Goal: Task Accomplishment & Management: Manage account settings

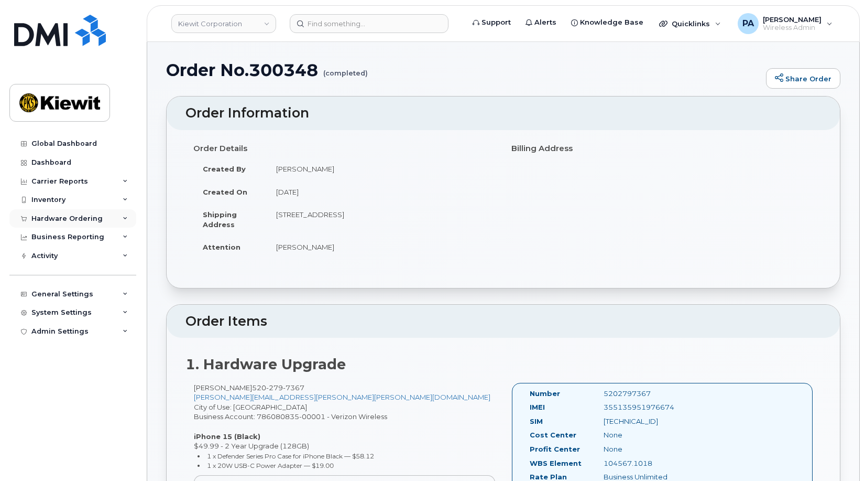
click at [92, 218] on div "Hardware Ordering" at bounding box center [66, 218] width 71 height 8
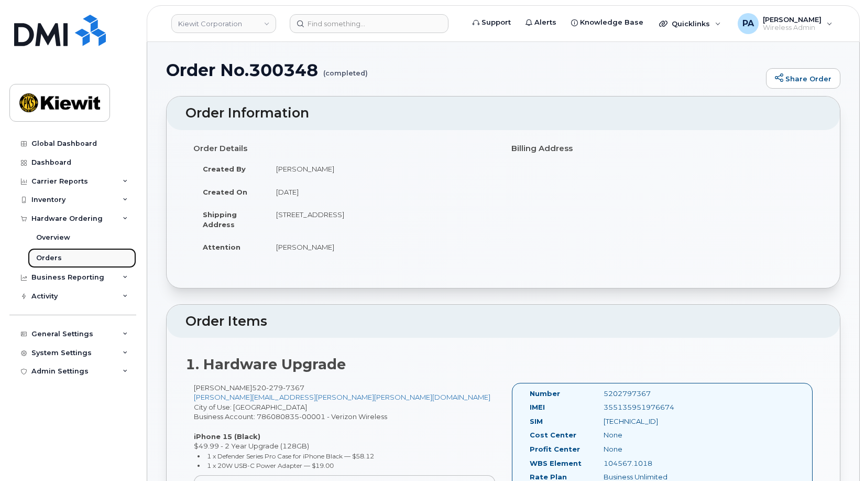
click at [62, 257] on link "Orders" at bounding box center [82, 258] width 108 height 20
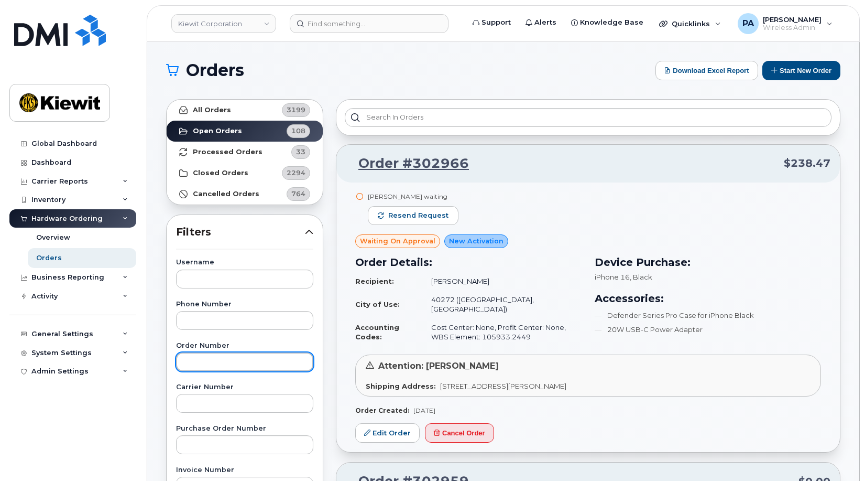
click at [208, 361] on input "text" at bounding box center [244, 361] width 137 height 19
type input "302946"
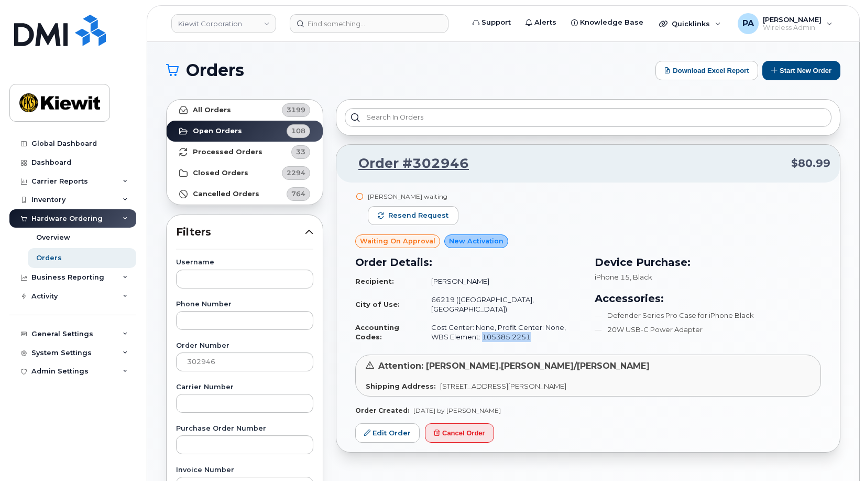
drag, startPoint x: 507, startPoint y: 327, endPoint x: 467, endPoint y: 327, distance: 39.8
click at [466, 327] on td "Cost Center: None, Profit Center: None, WBS Element: 105385.2251" at bounding box center [502, 332] width 160 height 28
copy td "05385.2251"
click at [374, 423] on link "Edit Order" at bounding box center [387, 432] width 64 height 19
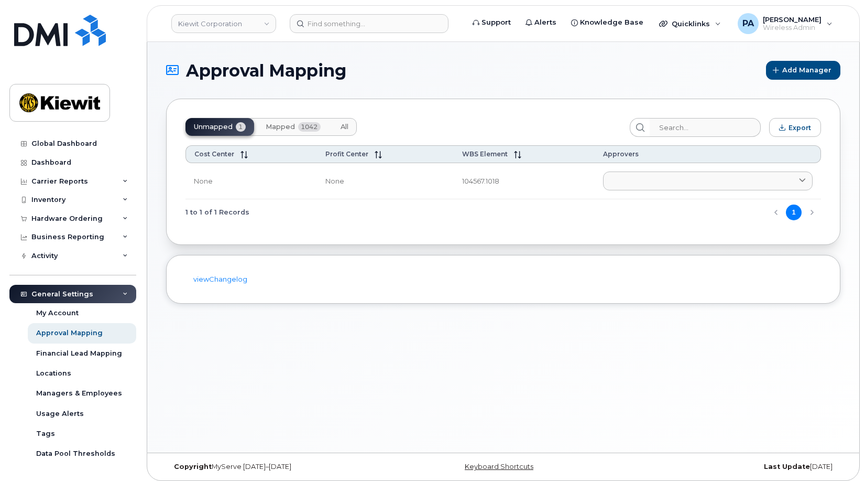
click at [346, 128] on span "All" at bounding box center [345, 127] width 8 height 8
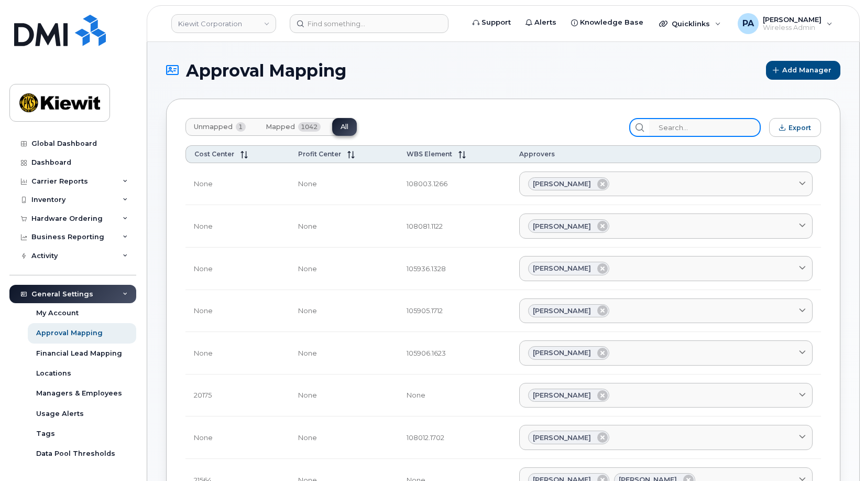
click at [703, 125] on input "search" at bounding box center [705, 127] width 112 height 19
paste input "05385.2251"
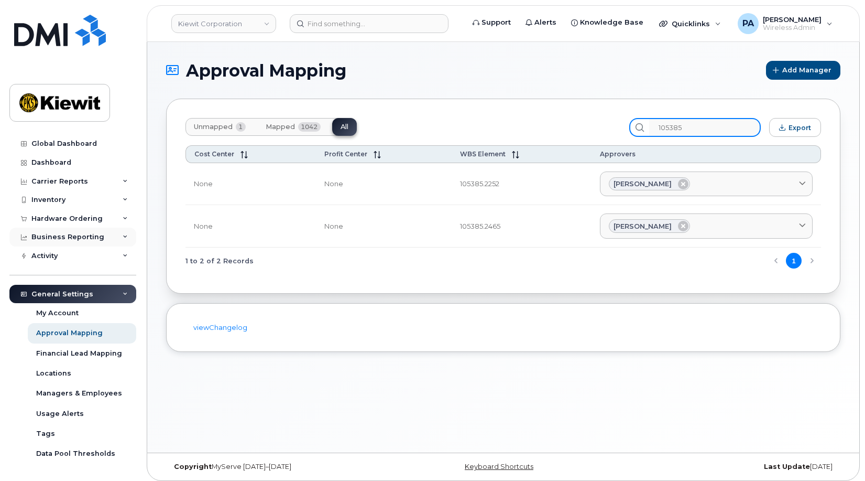
type input "105385"
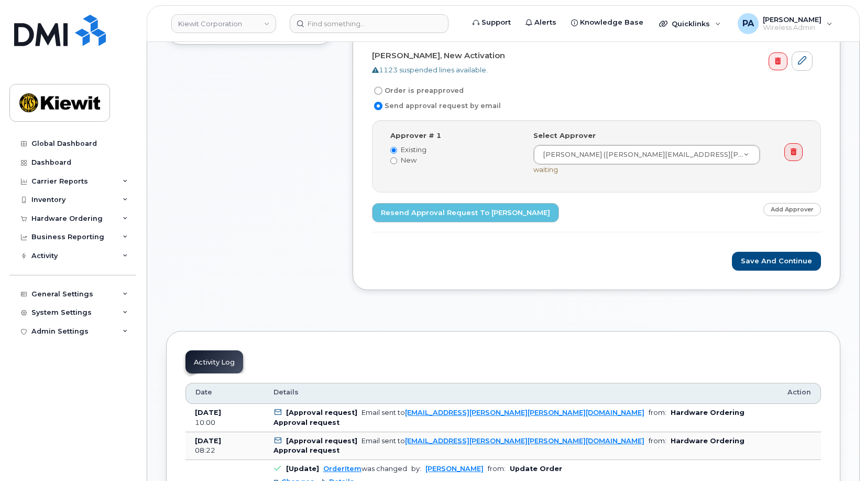
scroll to position [157, 0]
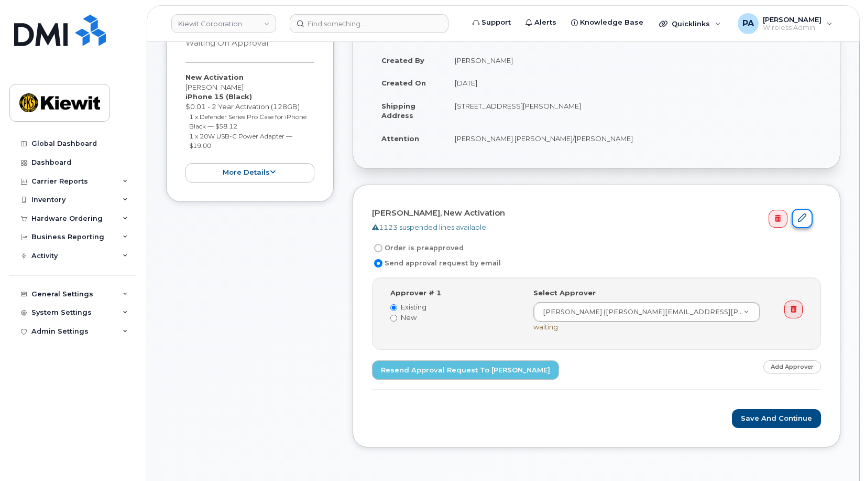
click at [809, 217] on link at bounding box center [802, 218] width 21 height 19
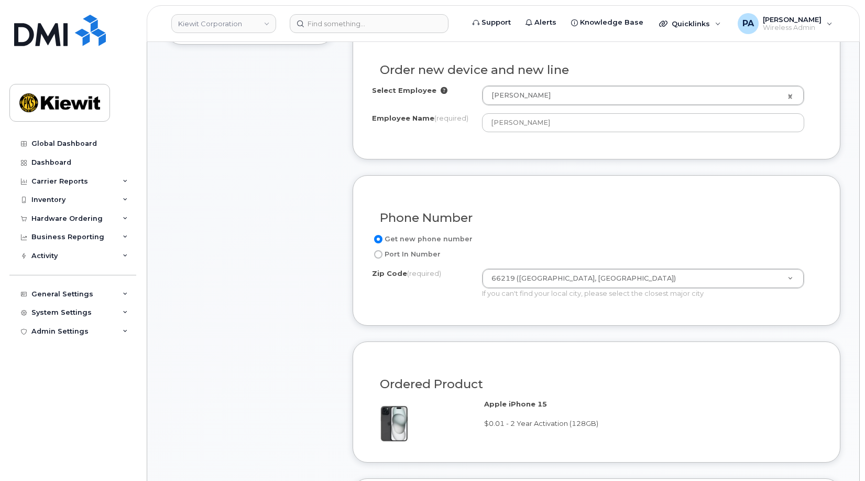
scroll to position [681, 0]
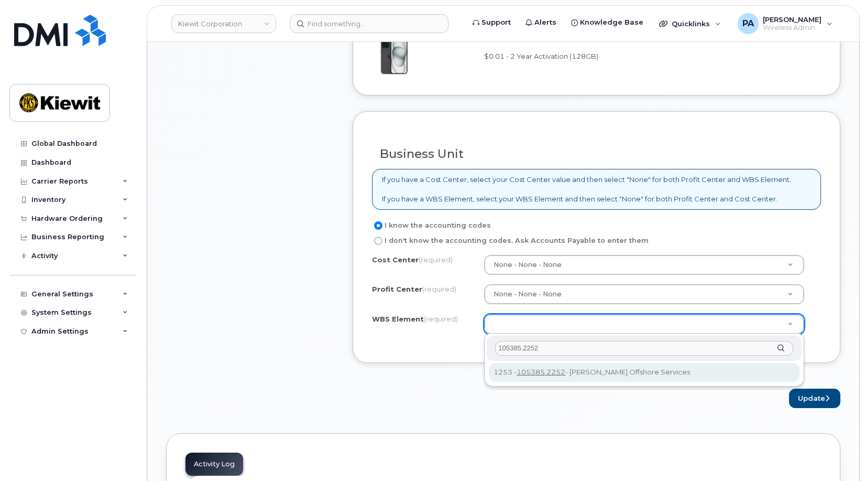
type input "105385.2252"
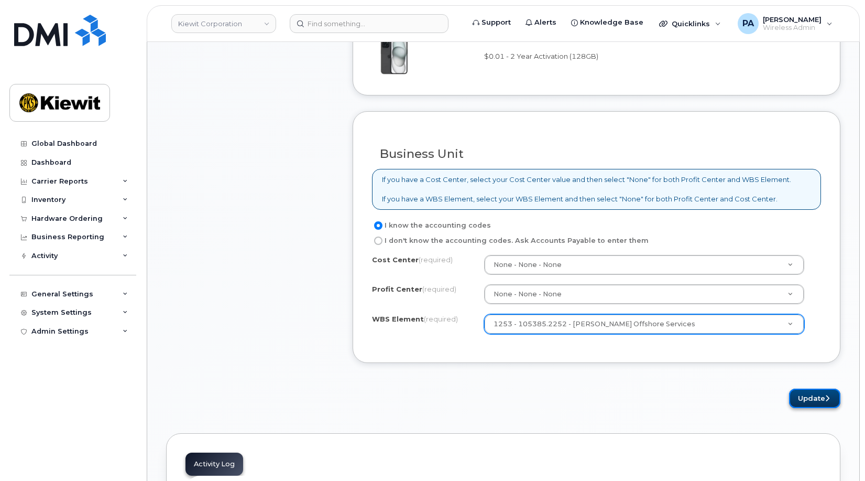
click at [825, 405] on button "Update" at bounding box center [814, 397] width 51 height 19
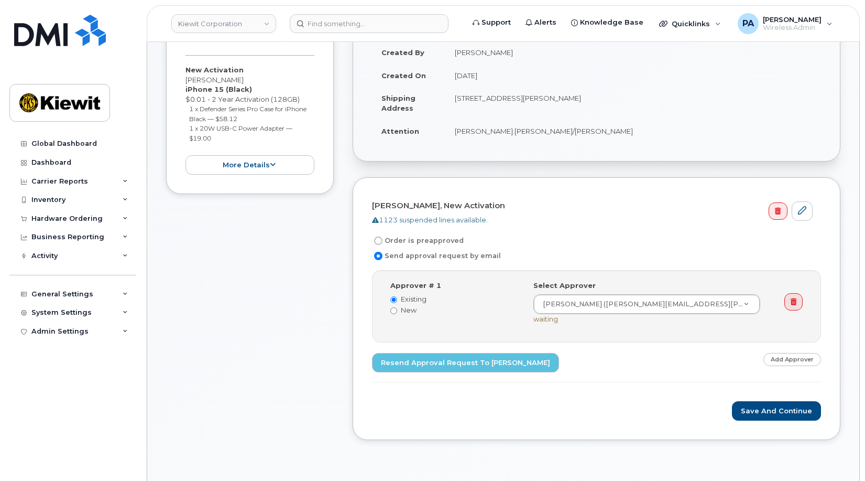
scroll to position [262, 0]
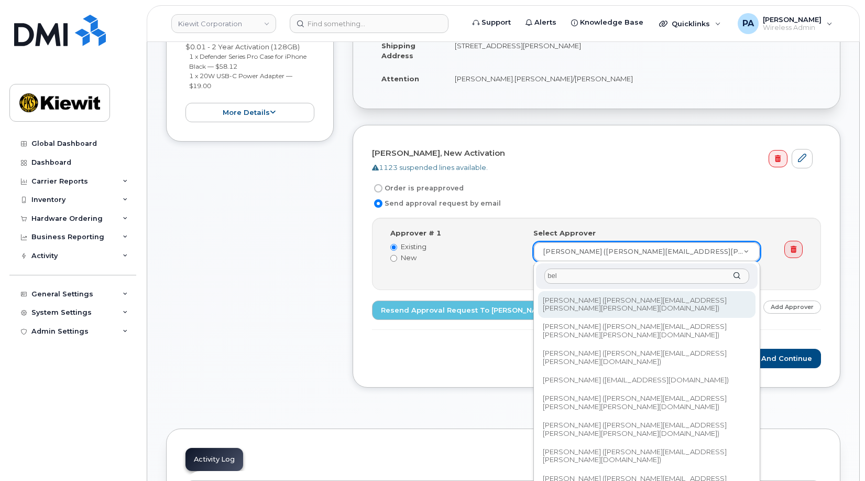
type input "bel"
type input "2145419"
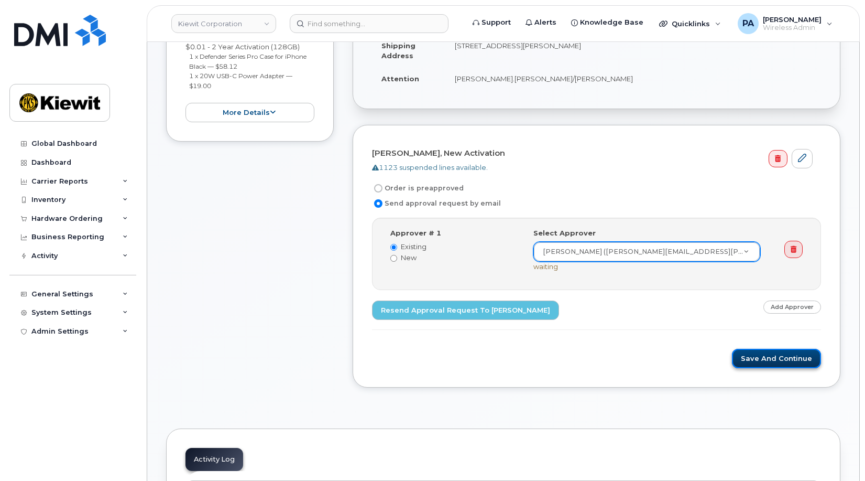
click at [751, 357] on button "Save and Continue" at bounding box center [776, 358] width 89 height 19
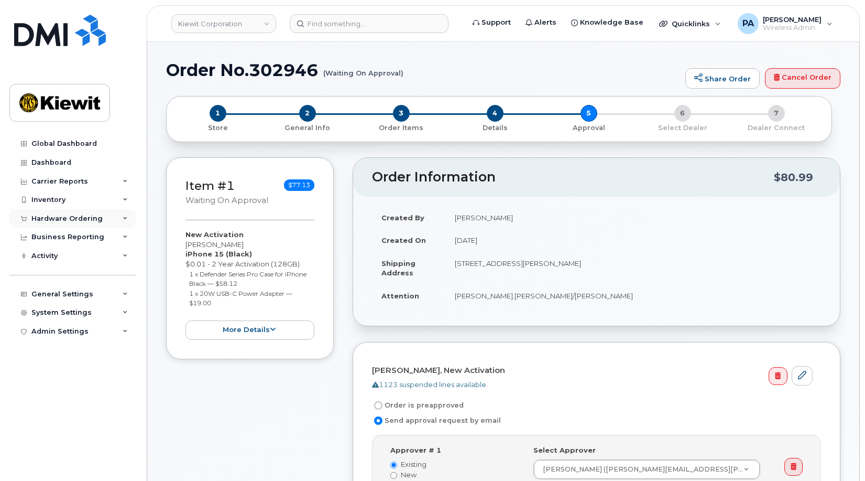
click at [78, 218] on div "Hardware Ordering" at bounding box center [66, 218] width 71 height 8
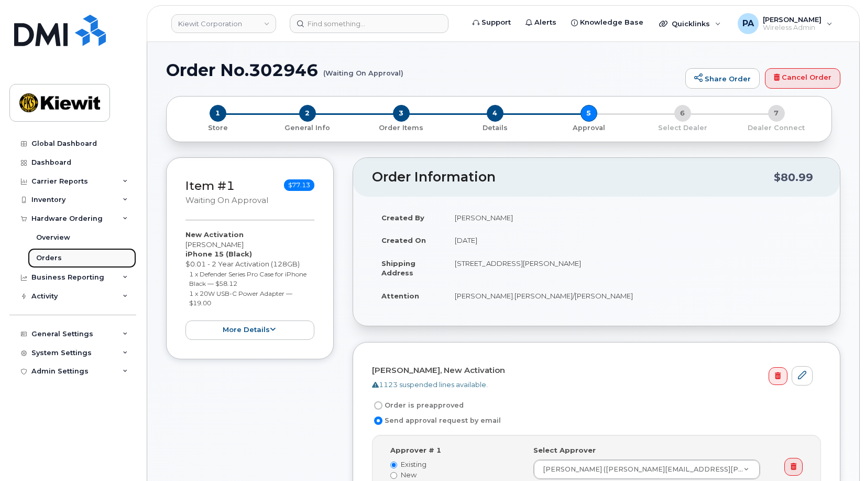
click at [51, 253] on div "Orders" at bounding box center [49, 257] width 26 height 9
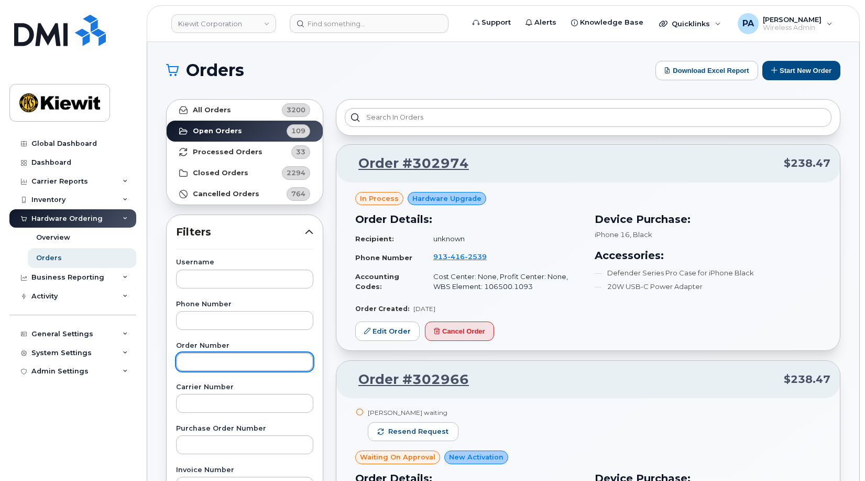
click at [218, 358] on input "text" at bounding box center [244, 361] width 137 height 19
click at [212, 364] on input "text" at bounding box center [244, 361] width 137 height 19
type input "301607"
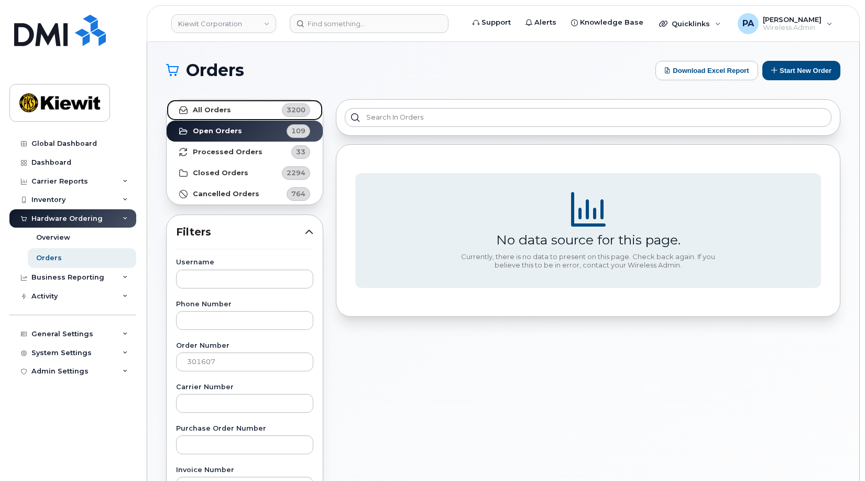
click at [265, 111] on link "All Orders 3200" at bounding box center [245, 110] width 156 height 21
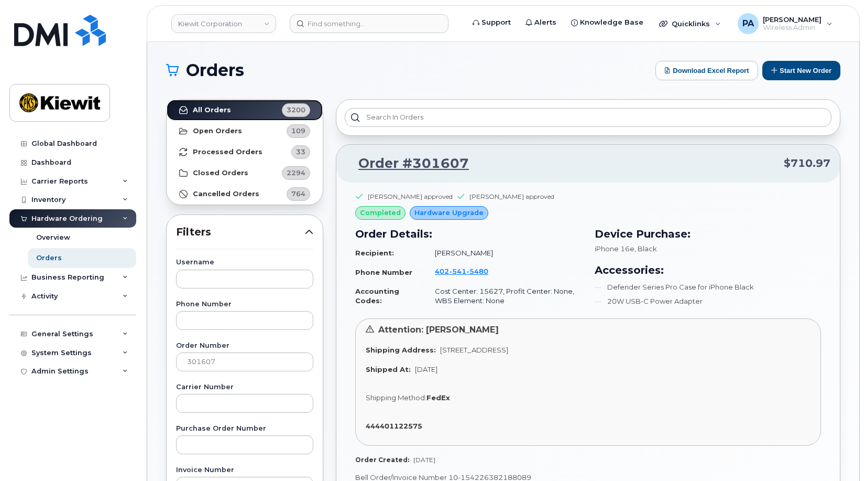
scroll to position [210, 0]
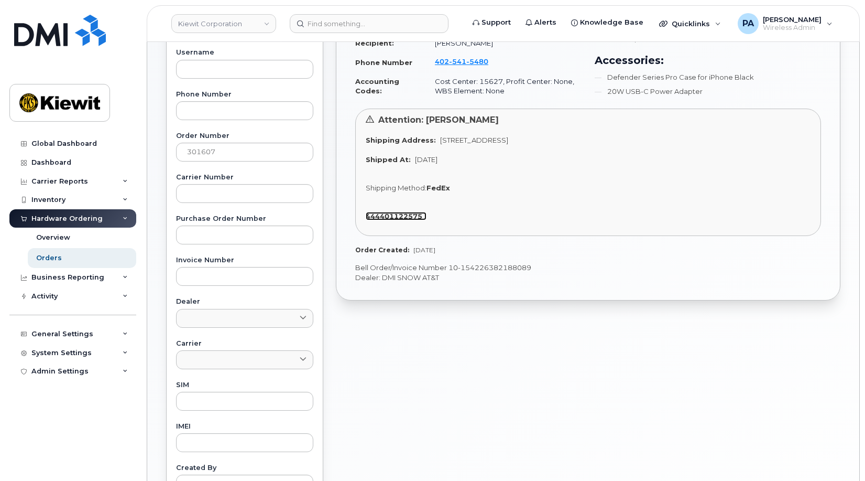
click at [399, 218] on strong "444401122575" at bounding box center [394, 216] width 57 height 8
